Goal: Information Seeking & Learning: Learn about a topic

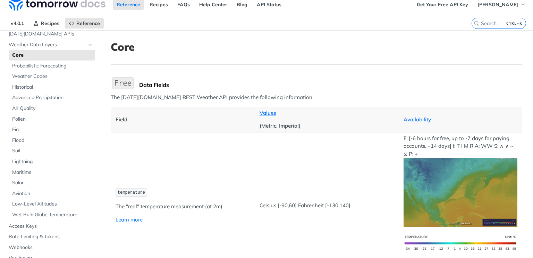
scroll to position [7, 0]
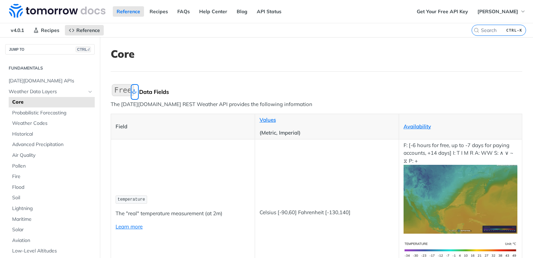
click at [133, 91] on link "Skip link to Data Fields" at bounding box center [135, 91] width 6 height 13
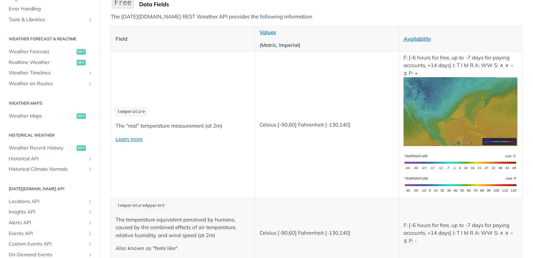
scroll to position [89, 0]
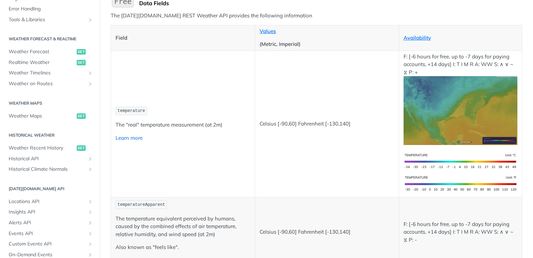
click at [122, 135] on link "Learn more" at bounding box center [129, 137] width 27 height 7
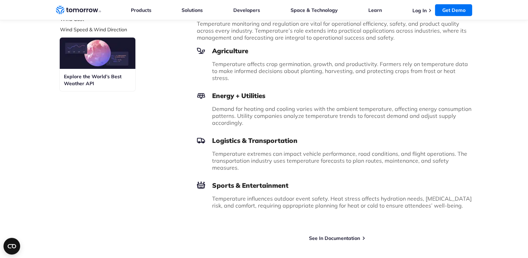
scroll to position [366, 0]
